Goal: Browse casually: Explore the website without a specific task or goal

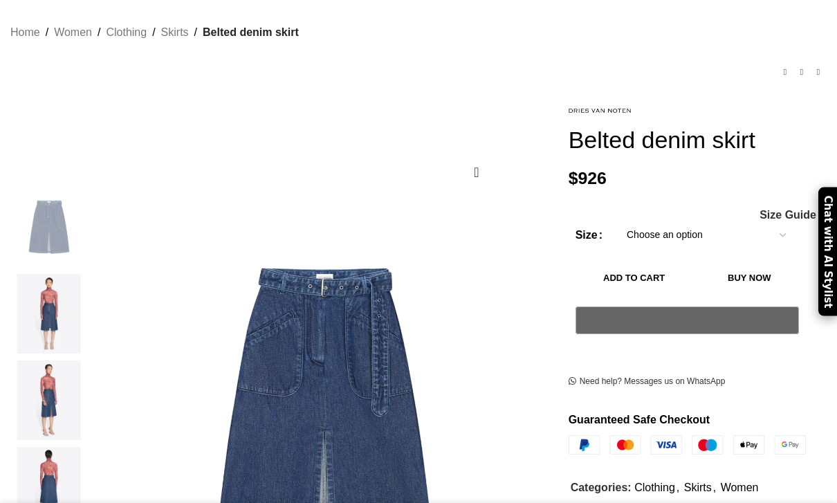
scroll to position [93, 0]
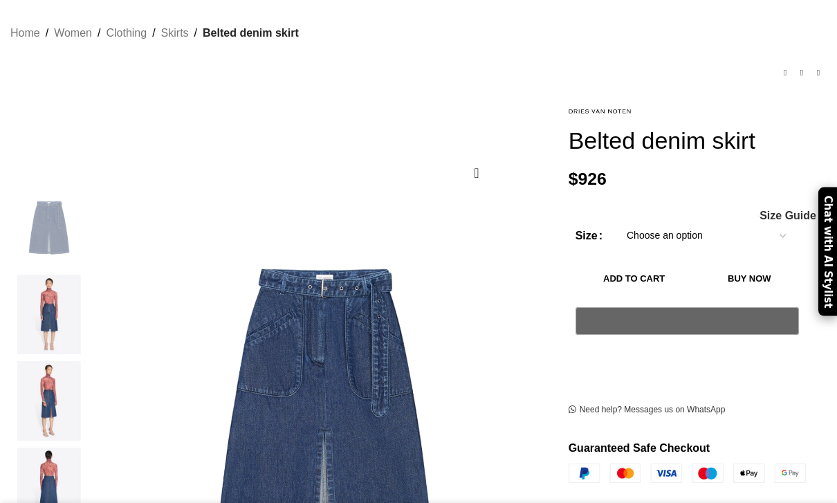
click at [24, 300] on img at bounding box center [49, 314] width 84 height 80
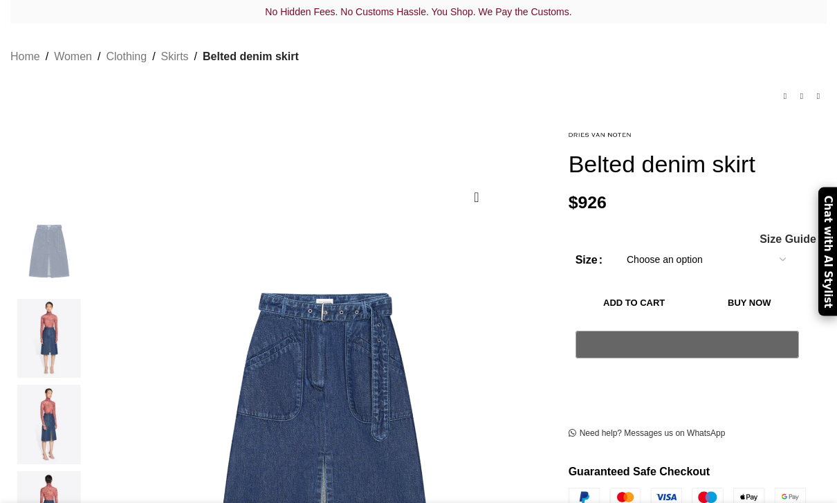
click at [30, 271] on img at bounding box center [49, 252] width 84 height 80
click at [34, 304] on img at bounding box center [49, 339] width 84 height 80
click at [39, 384] on img at bounding box center [49, 424] width 84 height 80
click at [53, 398] on img at bounding box center [49, 424] width 84 height 80
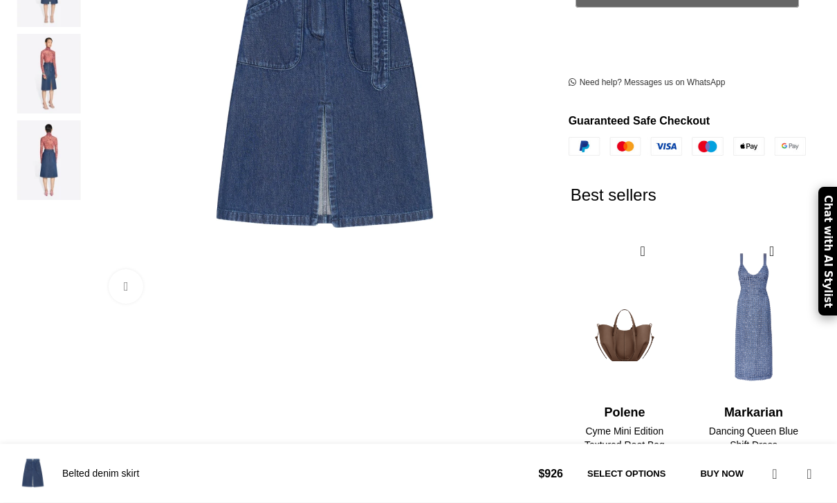
scroll to position [438, 0]
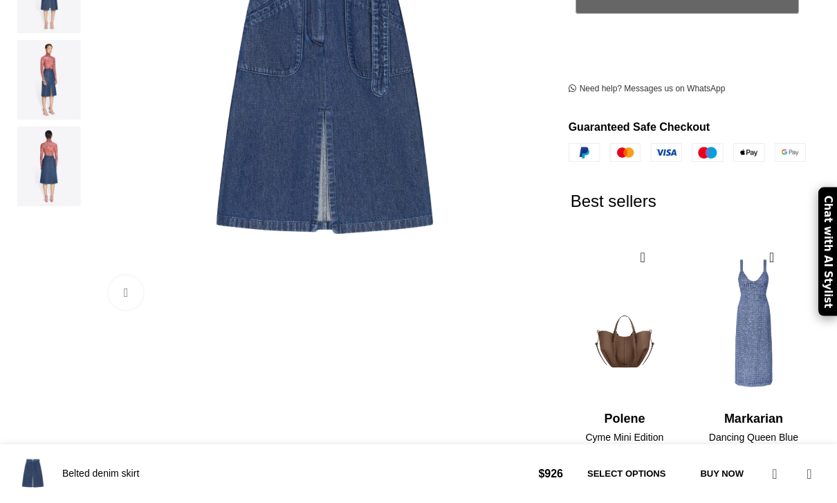
click at [43, 142] on img at bounding box center [49, 167] width 84 height 80
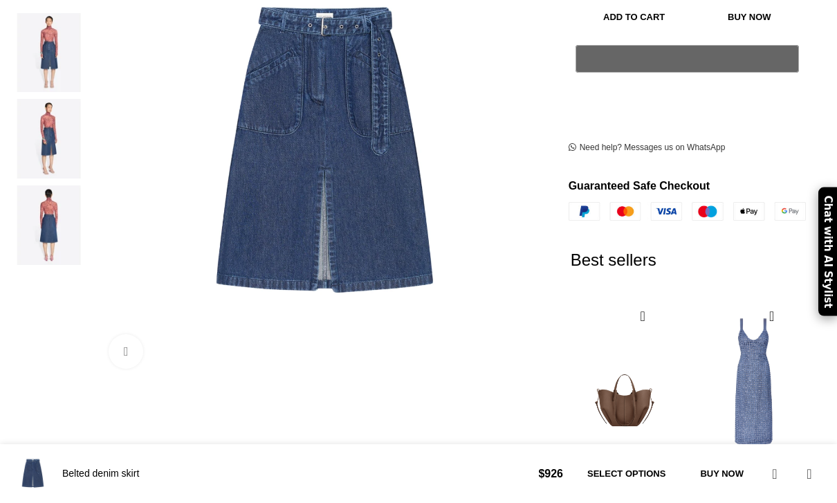
scroll to position [353, 0]
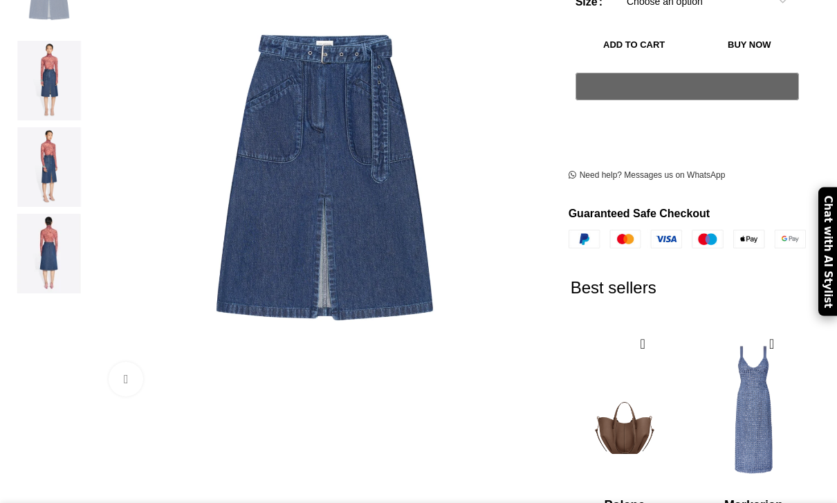
click at [39, 153] on img "3 / 4" at bounding box center [49, 167] width 84 height 80
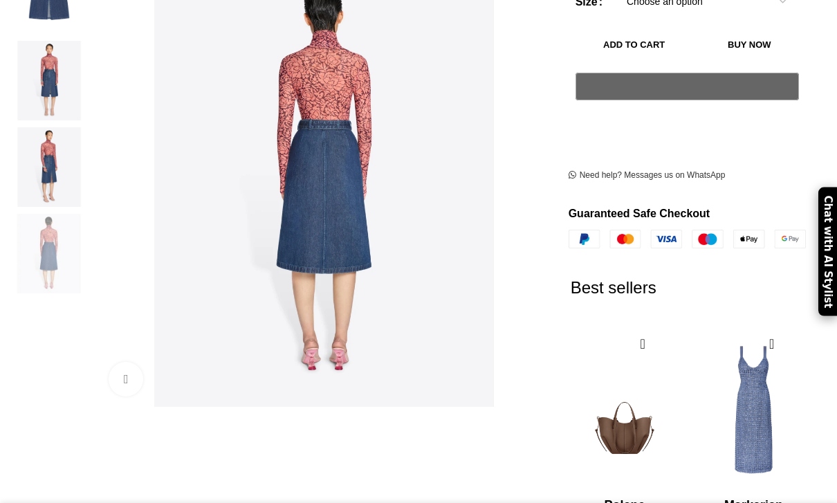
click at [28, 214] on img "4 / 4" at bounding box center [49, 254] width 84 height 80
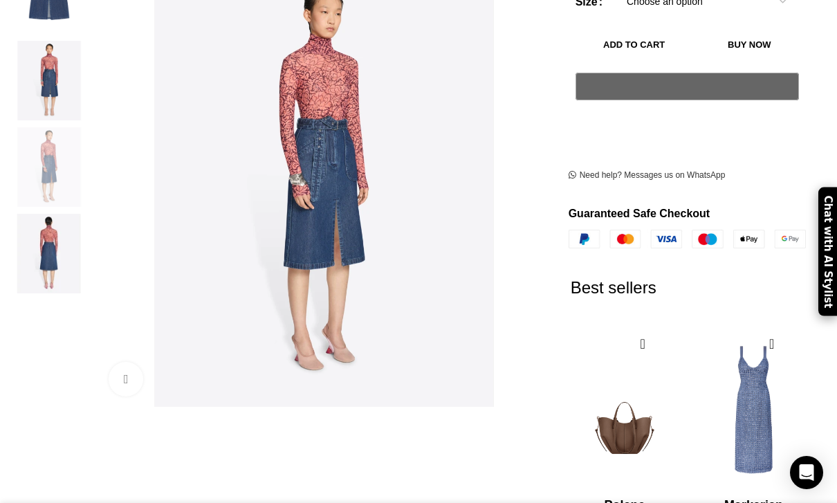
click at [30, 143] on img "3 / 4" at bounding box center [49, 167] width 84 height 80
click at [42, 67] on img "2 / 4" at bounding box center [49, 81] width 84 height 80
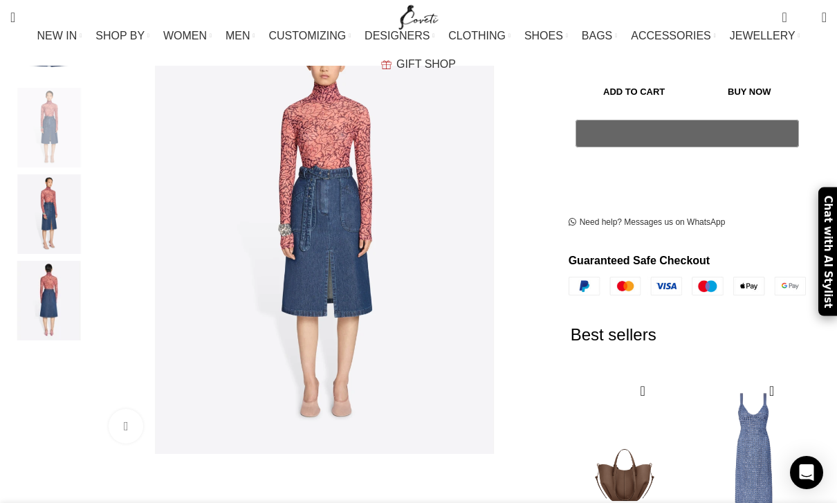
scroll to position [303, 0]
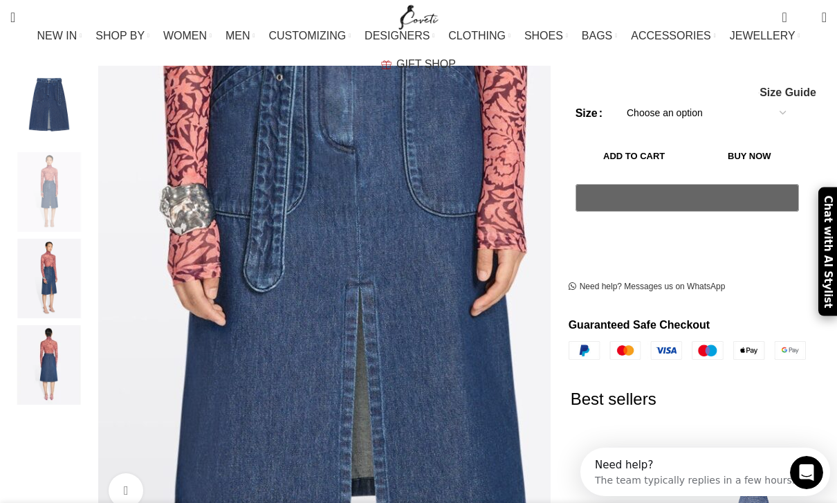
scroll to position [241, 0]
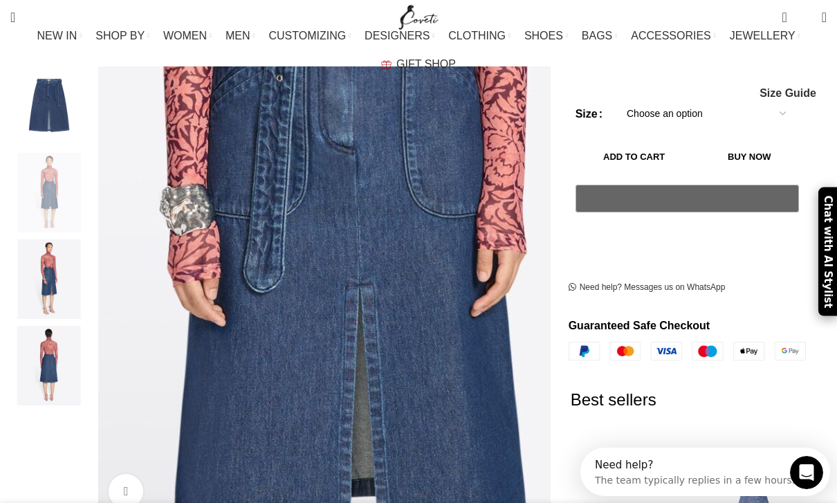
click at [35, 265] on img "3 / 4" at bounding box center [49, 279] width 84 height 80
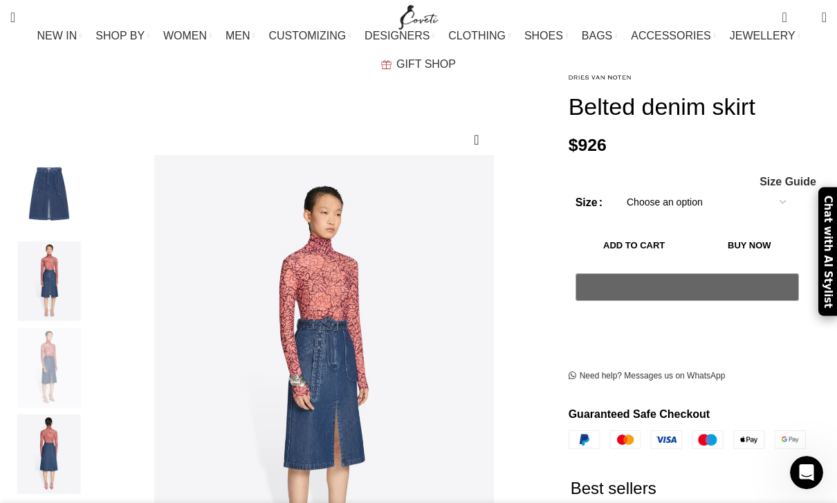
scroll to position [0, 0]
